Goal: Communication & Community: Answer question/provide support

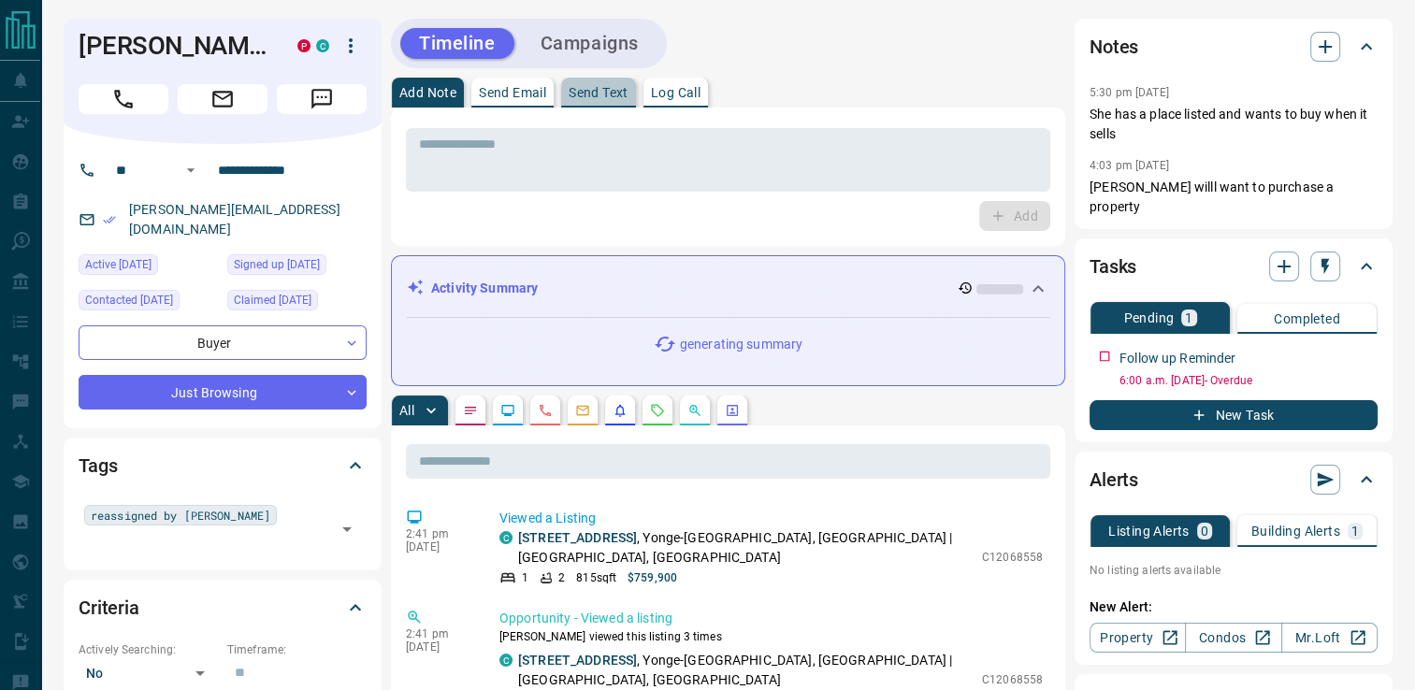
click at [609, 92] on p "Send Text" at bounding box center [599, 92] width 60 height 13
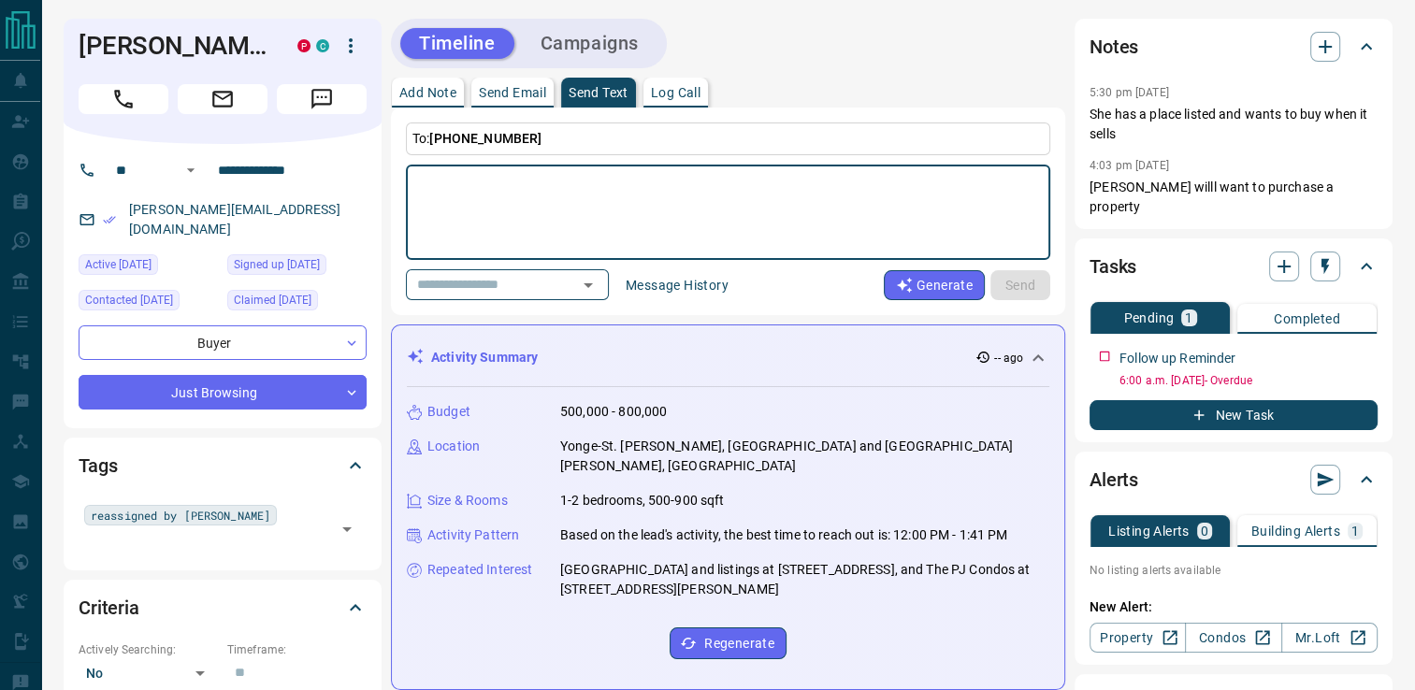
click at [626, 208] on textarea at bounding box center [728, 213] width 618 height 80
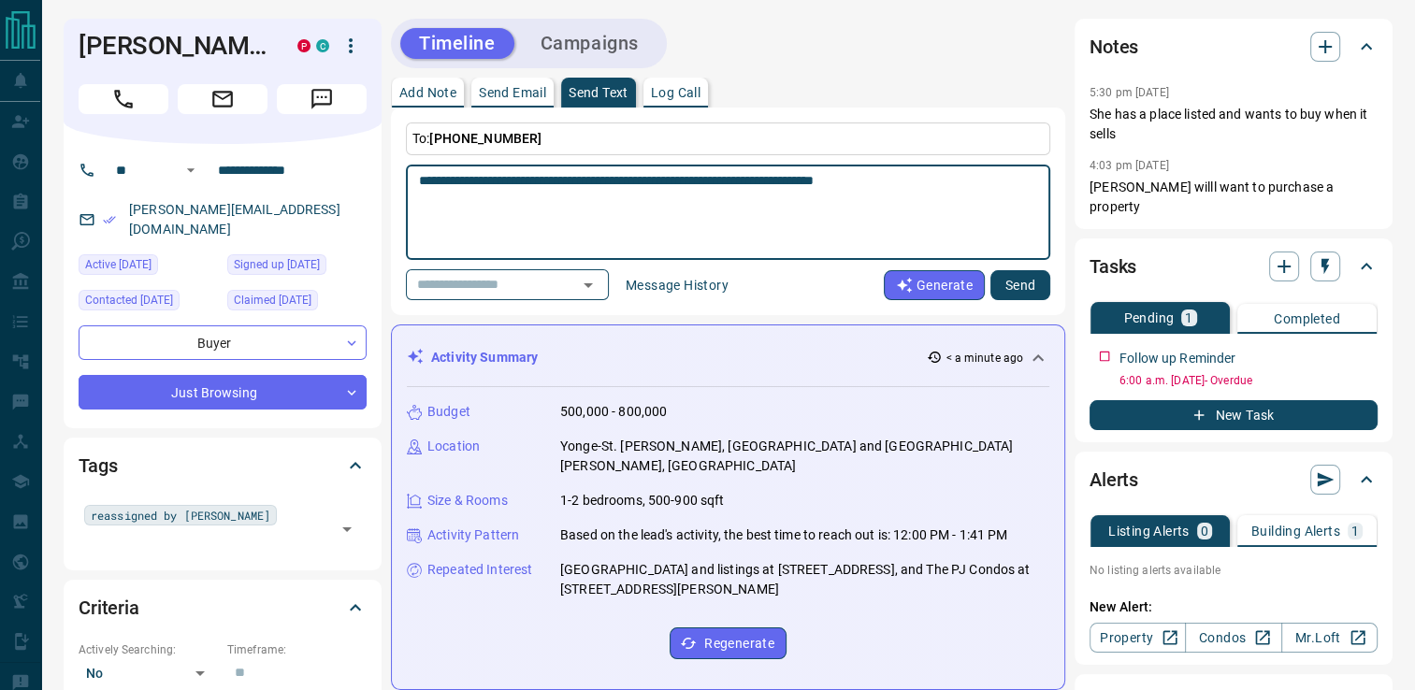
type textarea "**********"
click at [1377, 158] on div "Notes 5:30 pm [DATE] She has a place listed and wants to buy when it sells 4:03…" at bounding box center [1234, 124] width 318 height 210
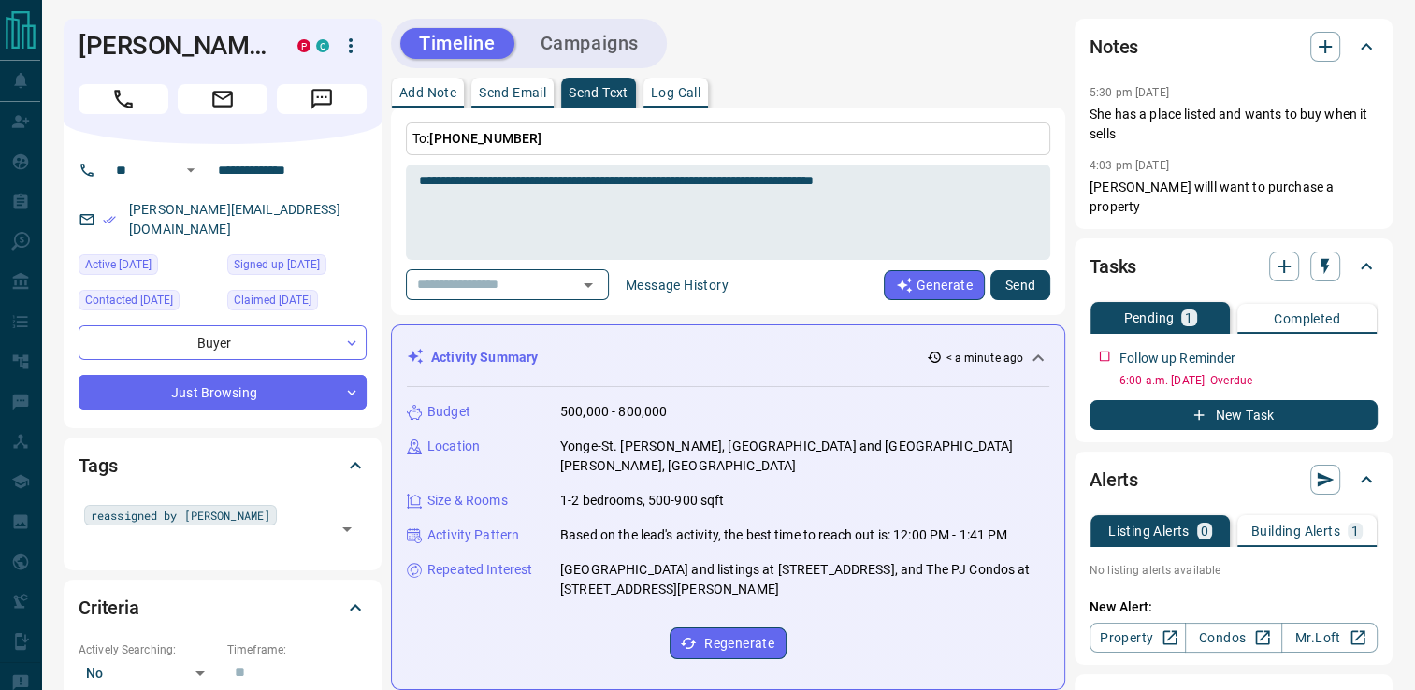
click at [1011, 290] on button "Send" at bounding box center [1021, 285] width 60 height 30
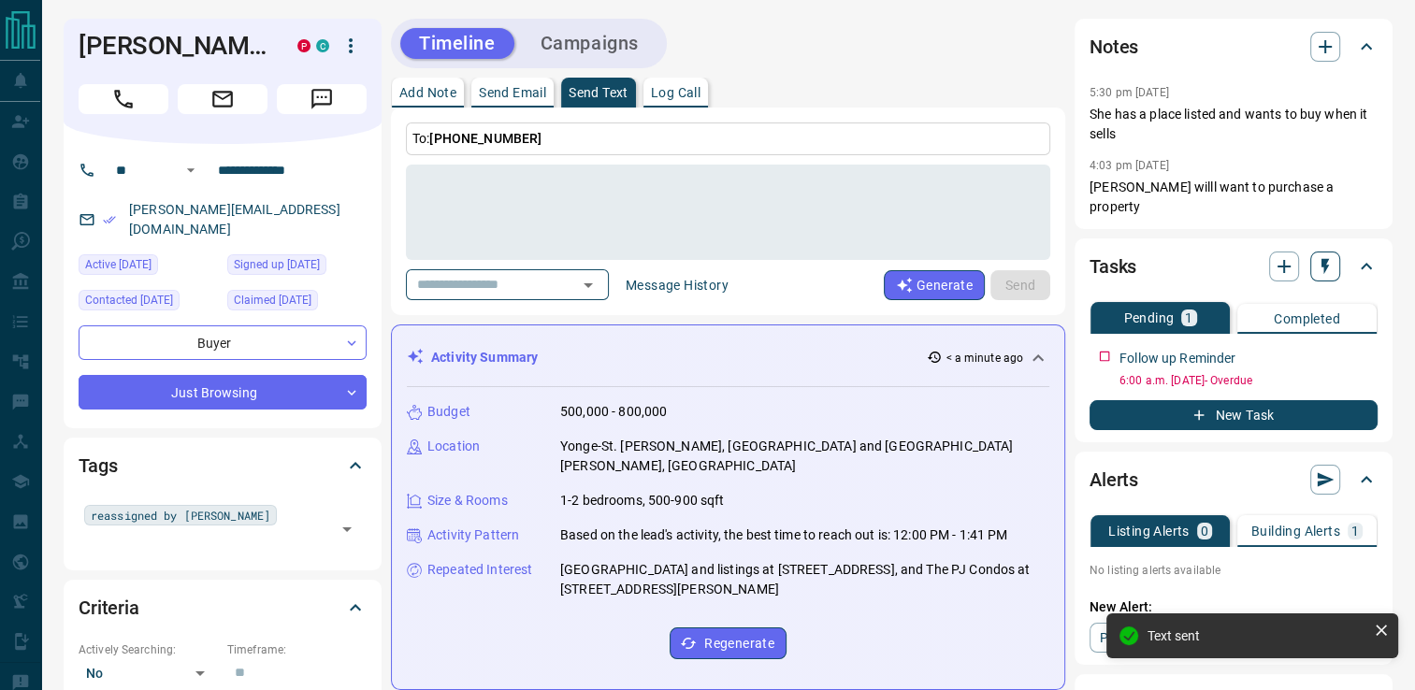
click at [1329, 257] on icon "button" at bounding box center [1325, 266] width 19 height 19
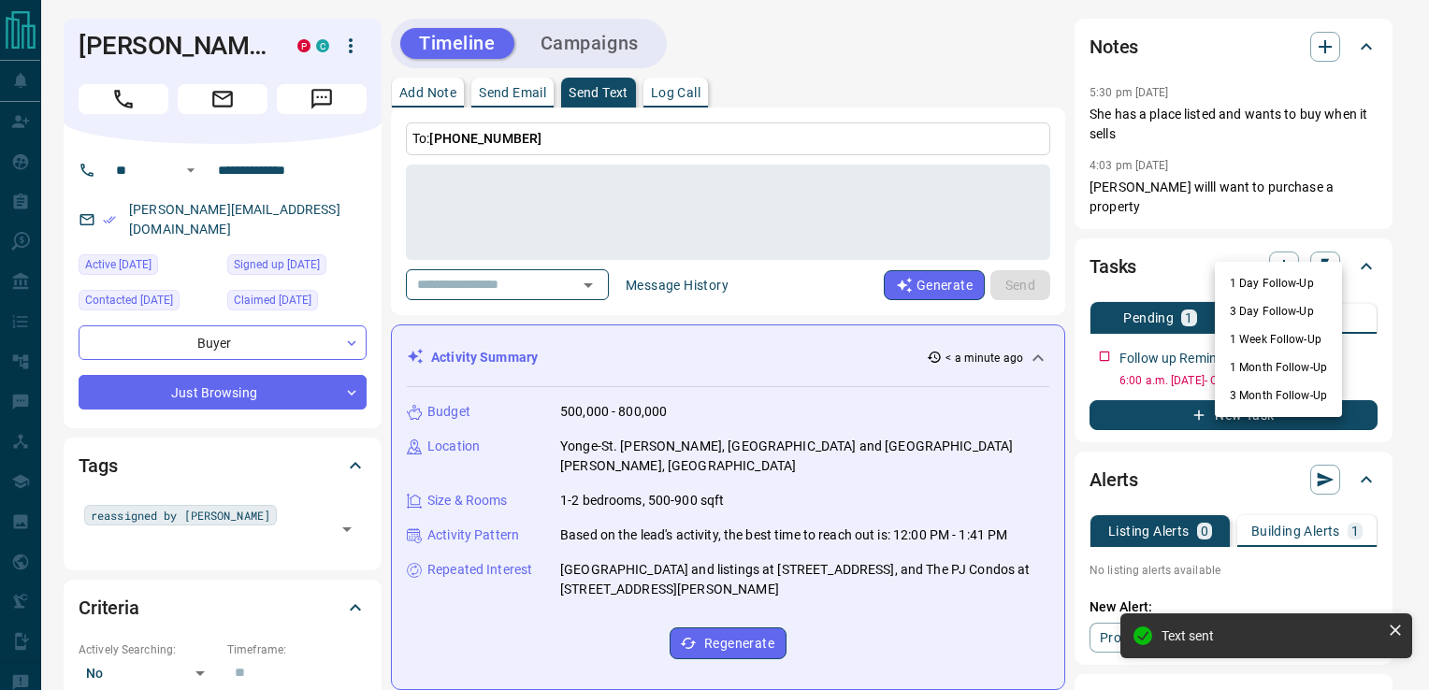
click at [1265, 367] on li "1 Month Follow-Up" at bounding box center [1278, 368] width 127 height 28
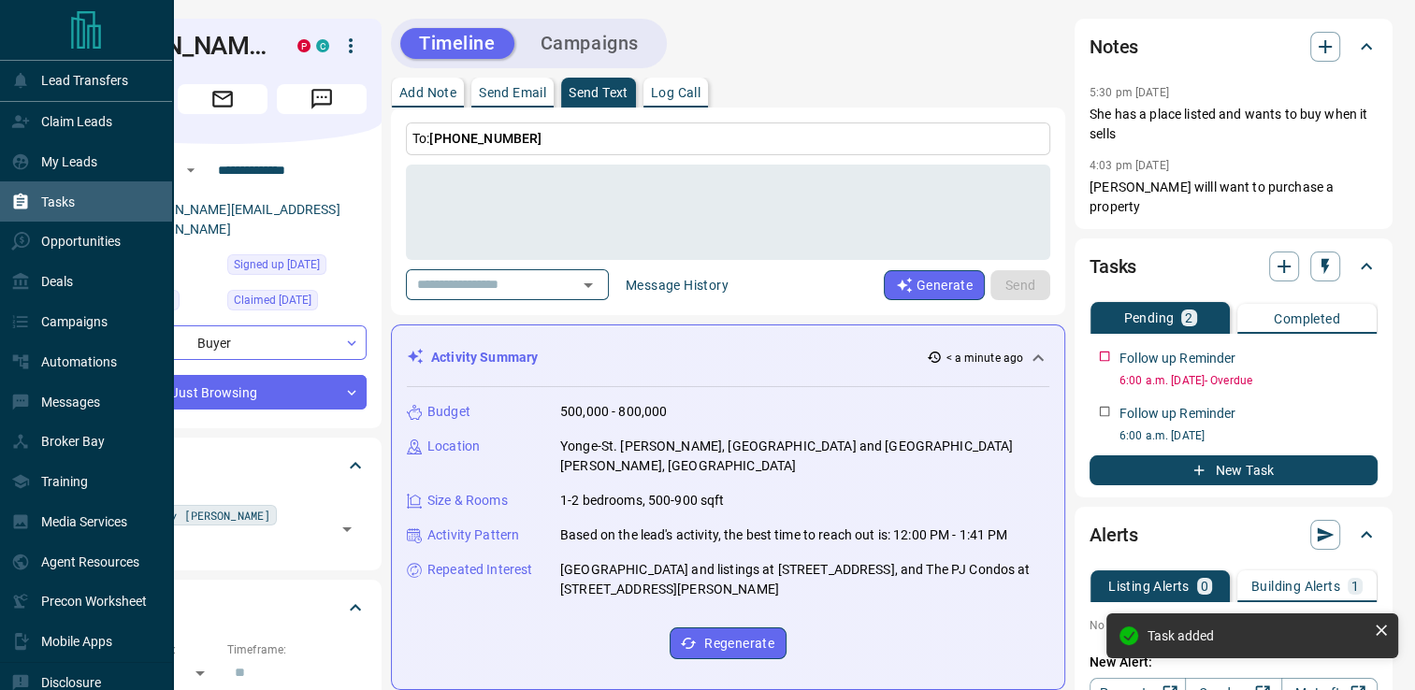
click at [45, 200] on p "Tasks" at bounding box center [58, 202] width 34 height 15
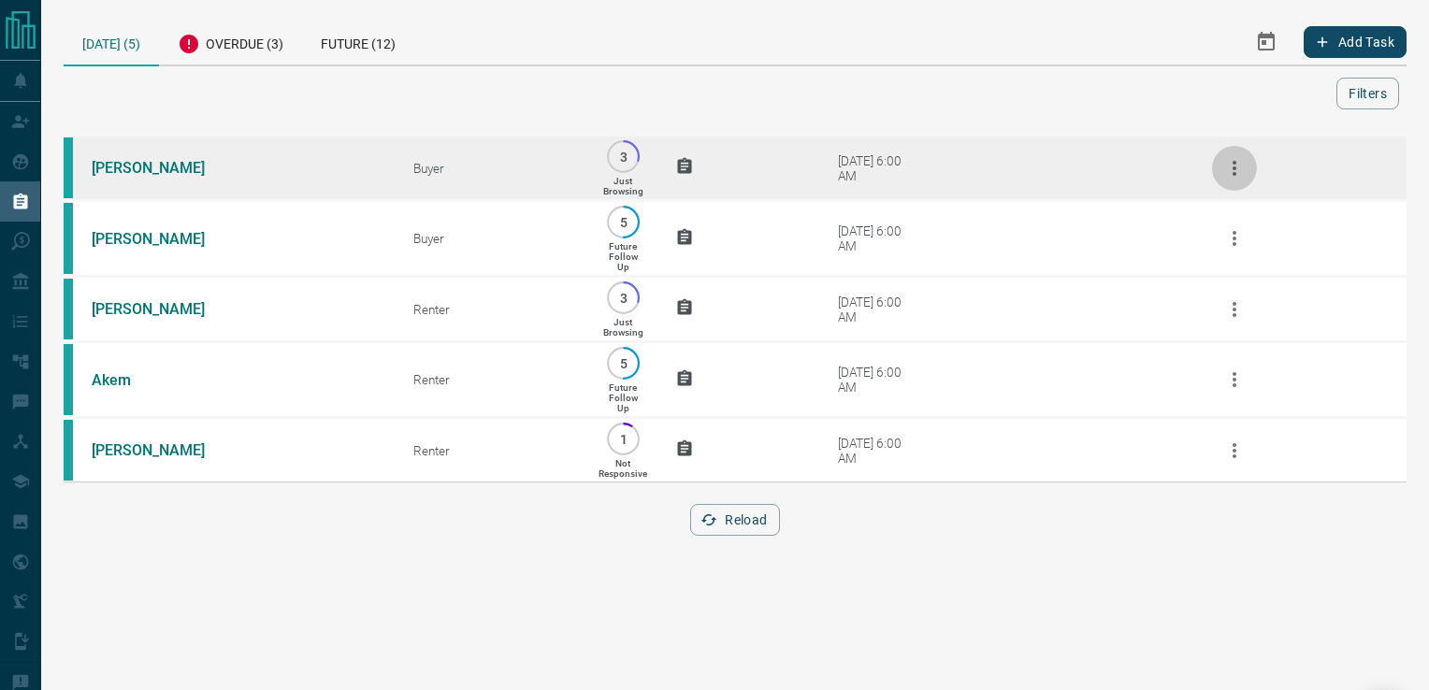
click at [1239, 167] on icon "button" at bounding box center [1235, 168] width 22 height 22
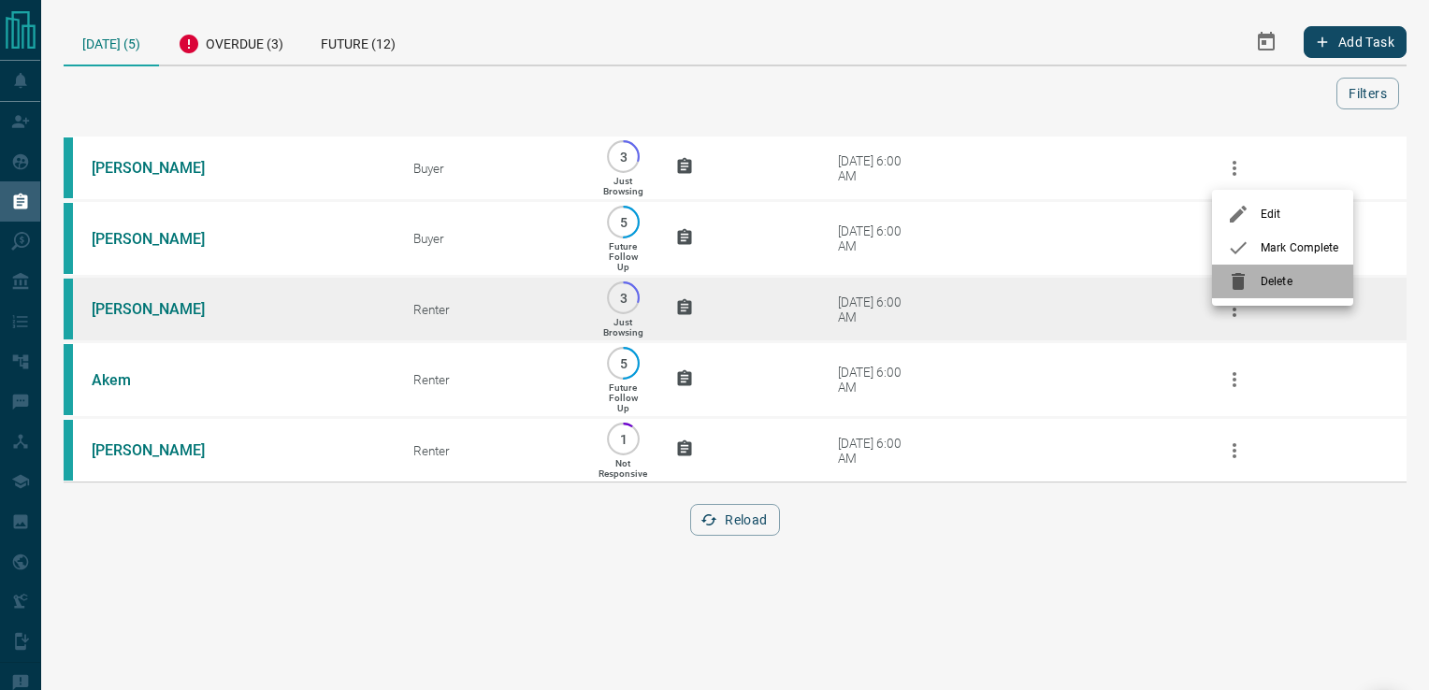
drag, startPoint x: 1248, startPoint y: 279, endPoint x: 1154, endPoint y: 234, distance: 103.8
click at [1245, 278] on icon at bounding box center [1238, 281] width 22 height 22
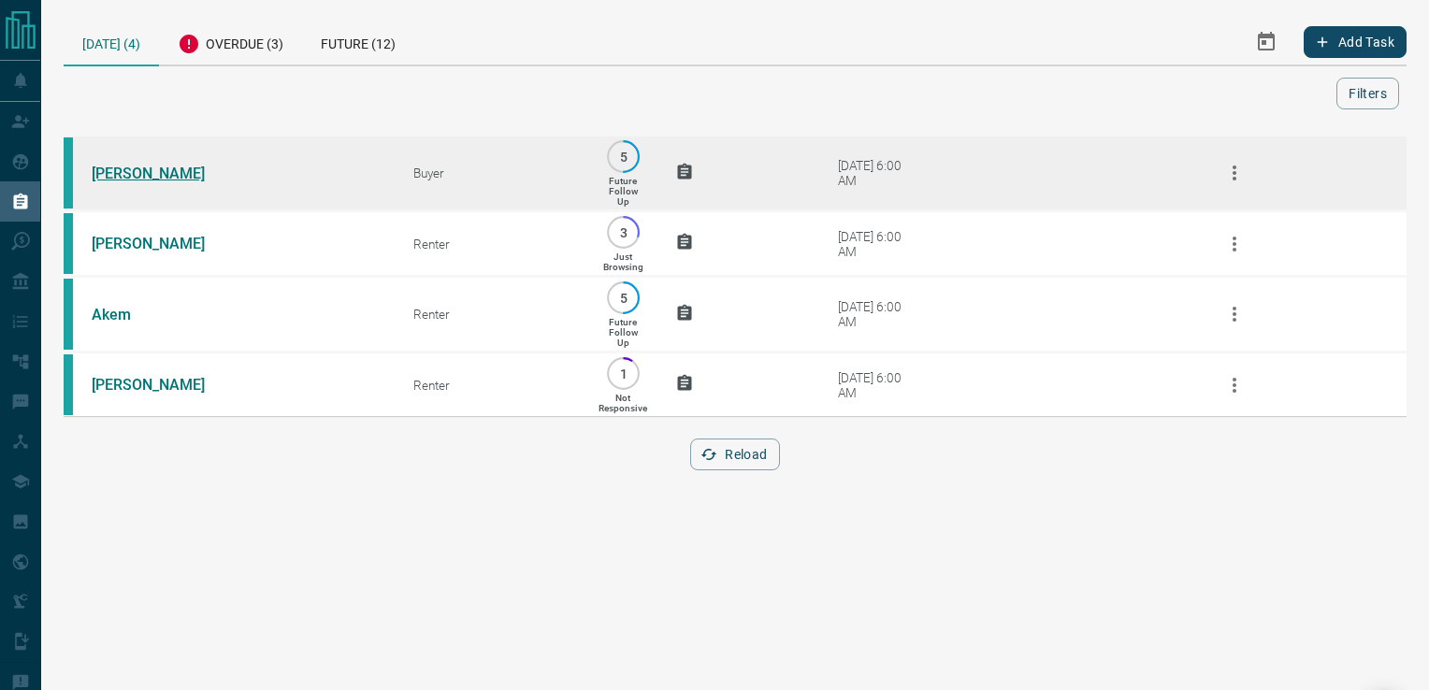
click at [138, 178] on link "[PERSON_NAME]" at bounding box center [162, 174] width 140 height 18
